Goal: Navigation & Orientation: Find specific page/section

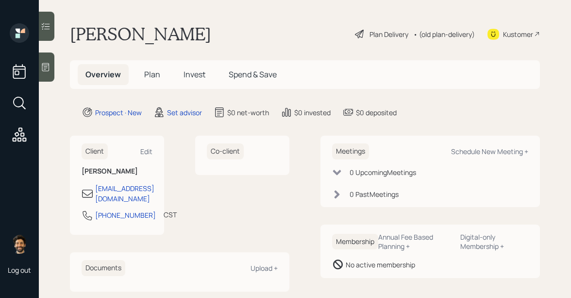
click at [441, 32] on div "• (old plan-delivery)" at bounding box center [445, 34] width 62 height 10
click at [155, 73] on span "Plan" at bounding box center [152, 74] width 16 height 11
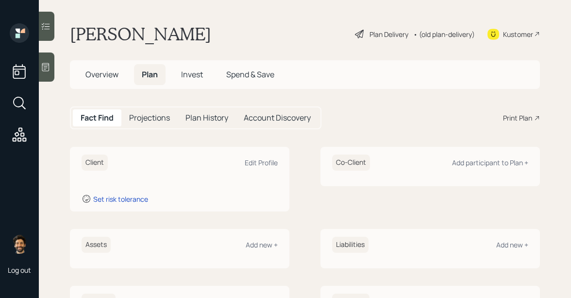
click at [196, 76] on span "Invest" at bounding box center [192, 74] width 22 height 11
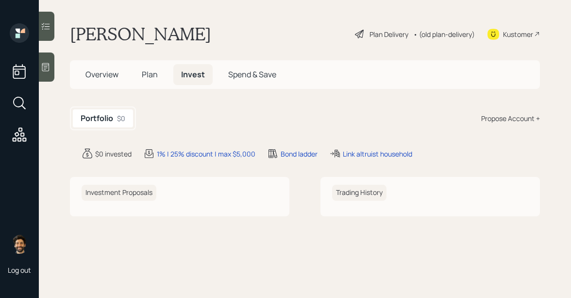
click at [160, 75] on h5 "Plan" at bounding box center [150, 74] width 32 height 21
